Goal: Task Accomplishment & Management: Use online tool/utility

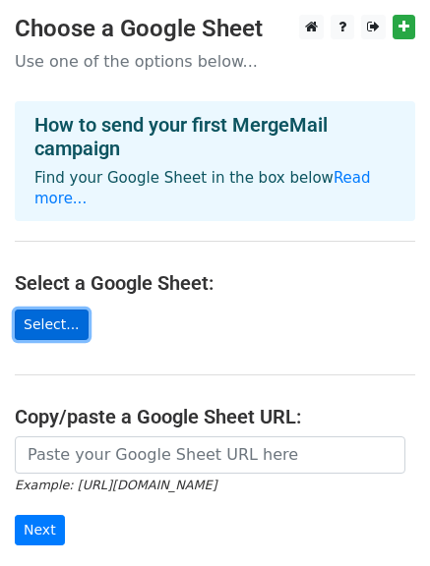
click at [60, 310] on link "Select..." at bounding box center [52, 325] width 74 height 30
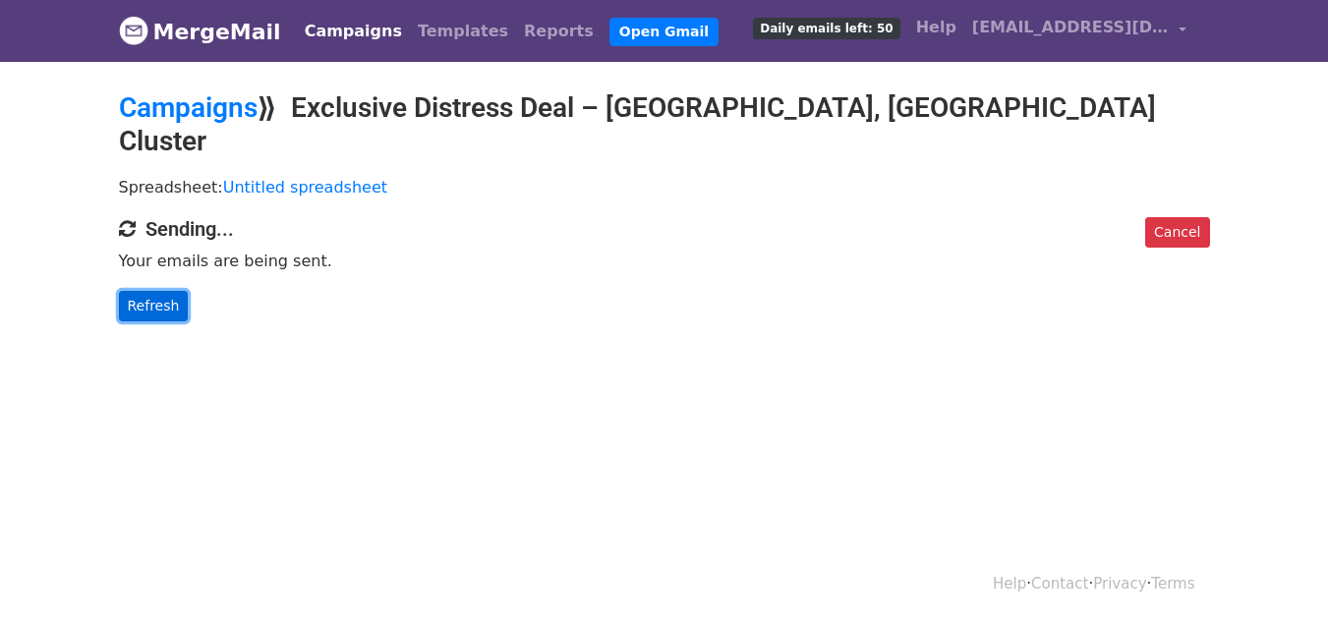
click at [162, 291] on link "Refresh" at bounding box center [154, 306] width 70 height 30
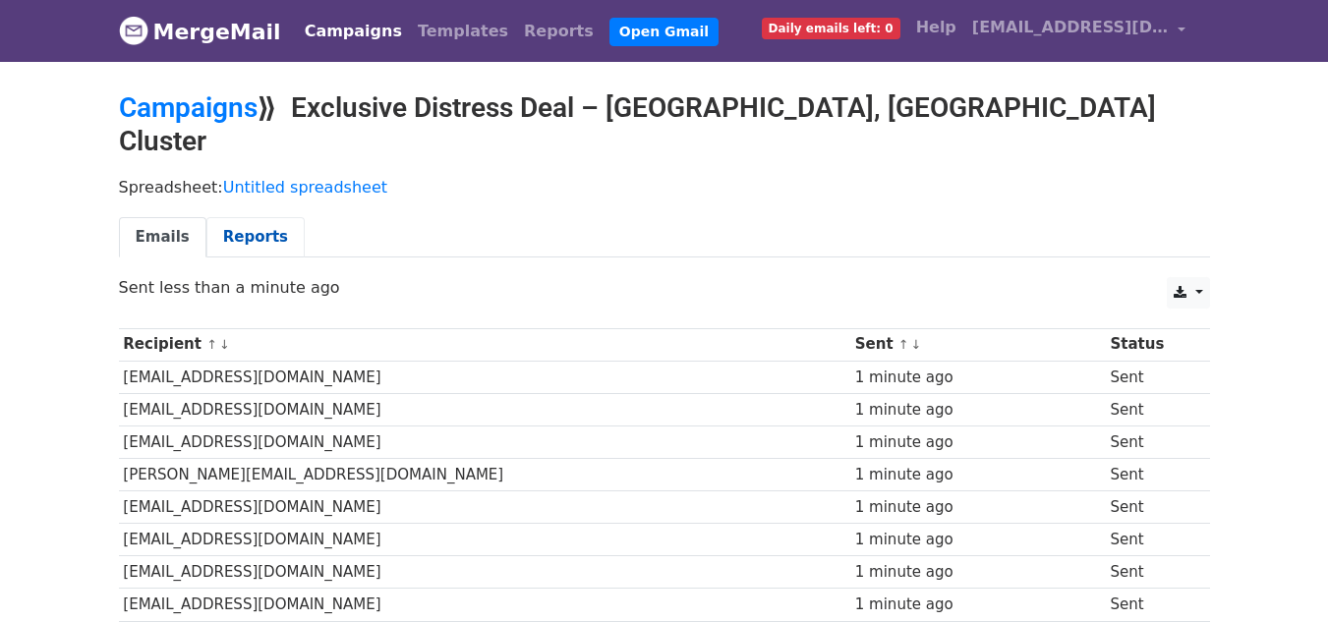
click at [238, 217] on link "Reports" at bounding box center [255, 237] width 98 height 40
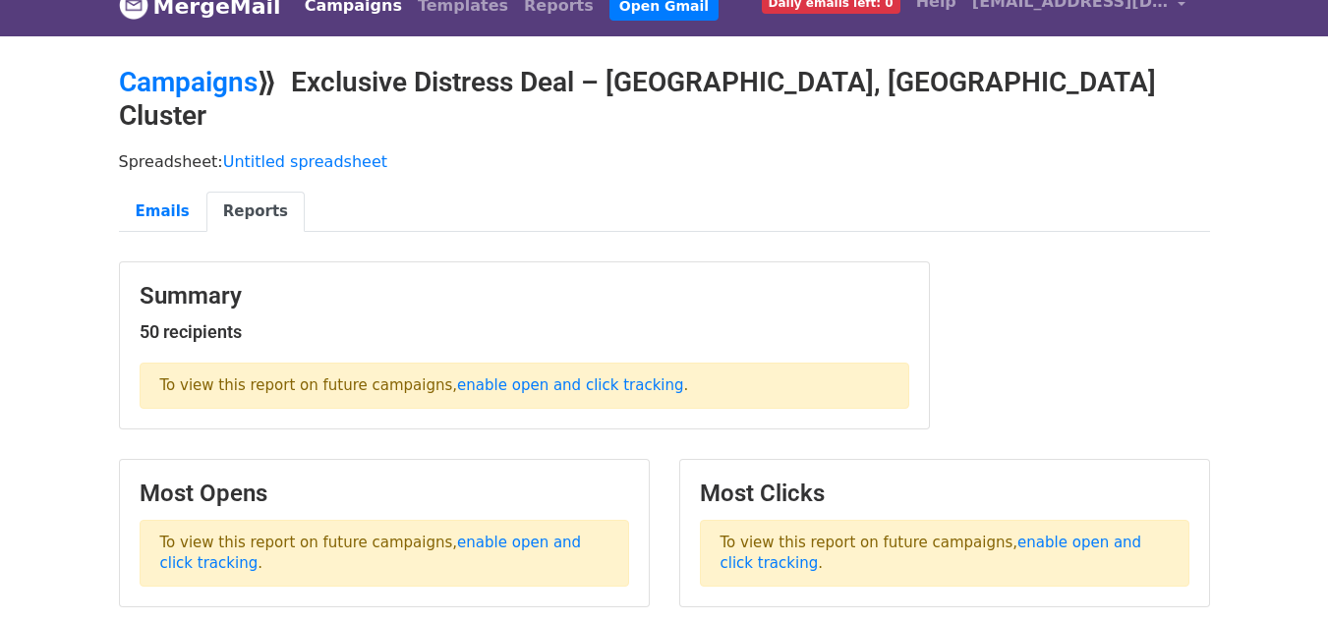
scroll to position [20, 0]
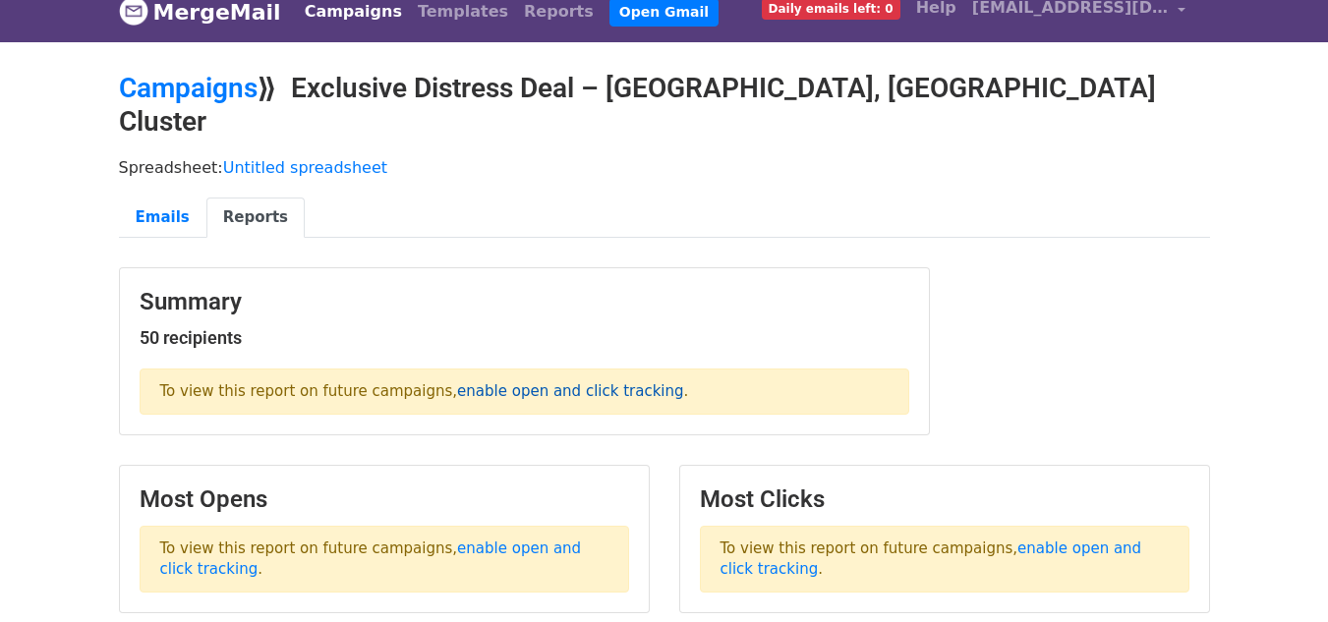
click at [534, 382] on link "enable open and click tracking" at bounding box center [570, 391] width 226 height 18
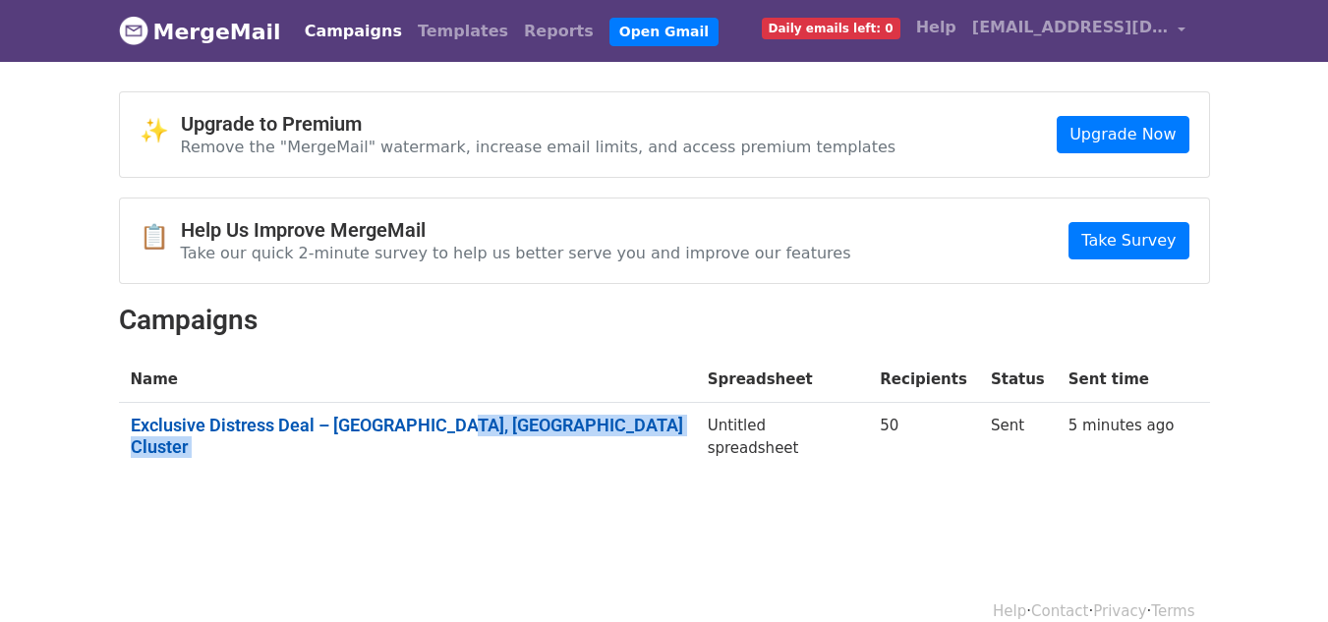
drag, startPoint x: 666, startPoint y: 420, endPoint x: 456, endPoint y: 424, distance: 209.5
click at [456, 424] on tr "Exclusive Distress Deal – Damac Islands, Fiji Cluster Untitled spreadsheet 50 S…" at bounding box center [664, 440] width 1091 height 75
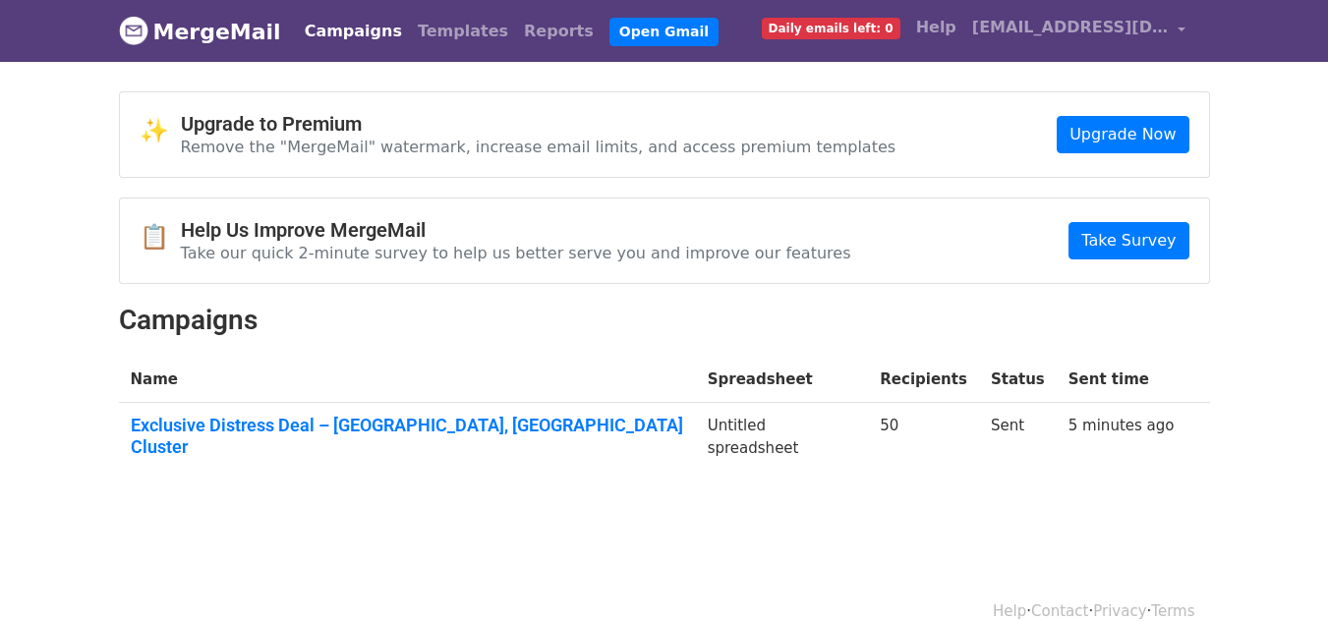
click at [370, 465] on div "✨ Upgrade to Premium Remove the "MergeMail" watermark, increase email limits, a…" at bounding box center [664, 291] width 1121 height 401
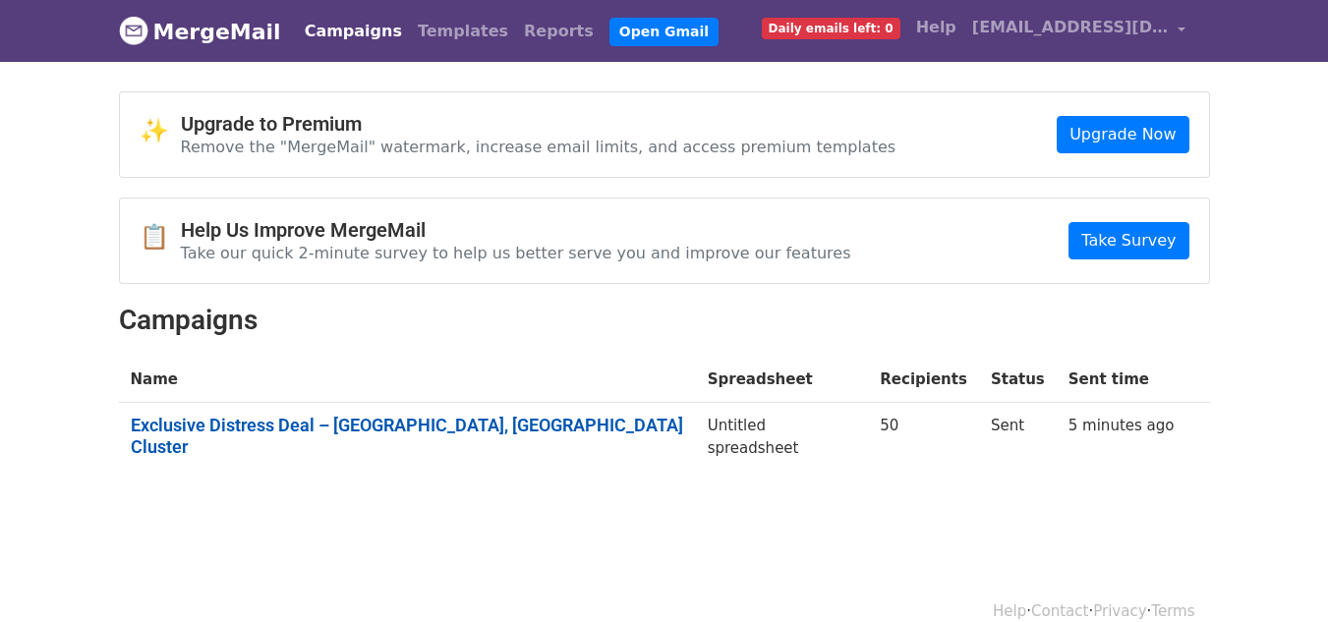
click at [318, 429] on link "Exclusive Distress Deal – Damac Islands, Fiji Cluster" at bounding box center [408, 436] width 554 height 42
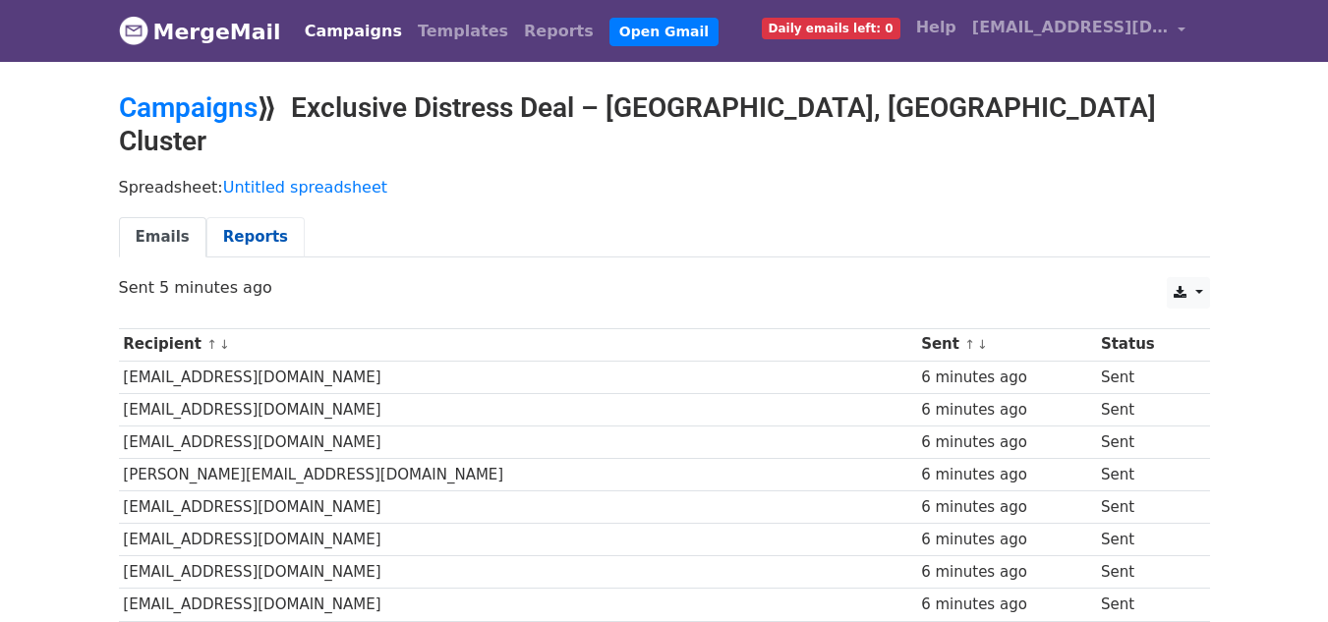
click at [231, 217] on link "Reports" at bounding box center [255, 237] width 98 height 40
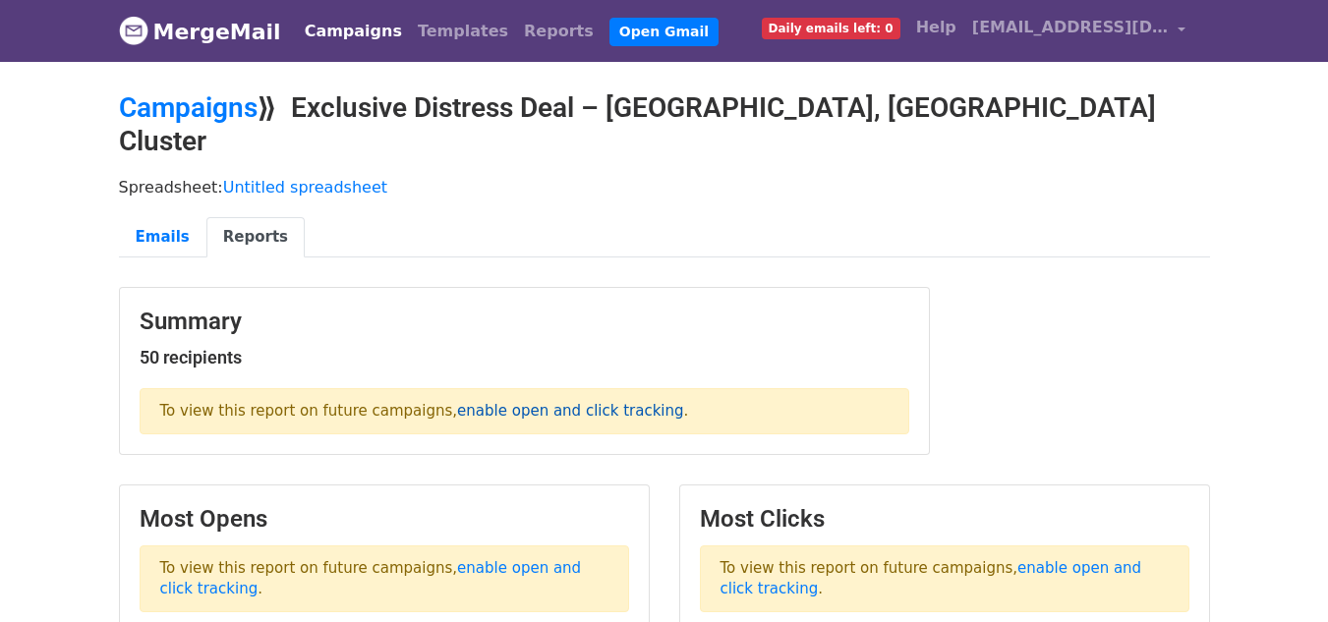
click at [457, 402] on link "enable open and click tracking" at bounding box center [570, 411] width 226 height 18
click at [610, 33] on link "Open Gmail" at bounding box center [664, 32] width 109 height 29
